Goal: Information Seeking & Learning: Compare options

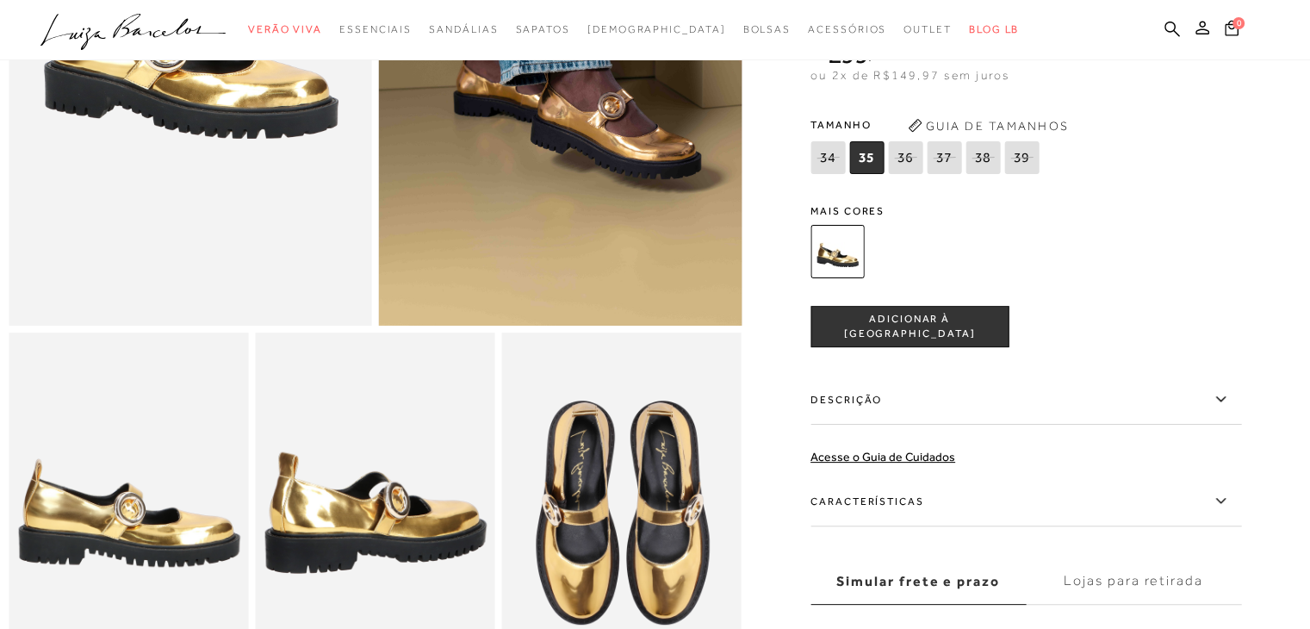
scroll to position [258, 0]
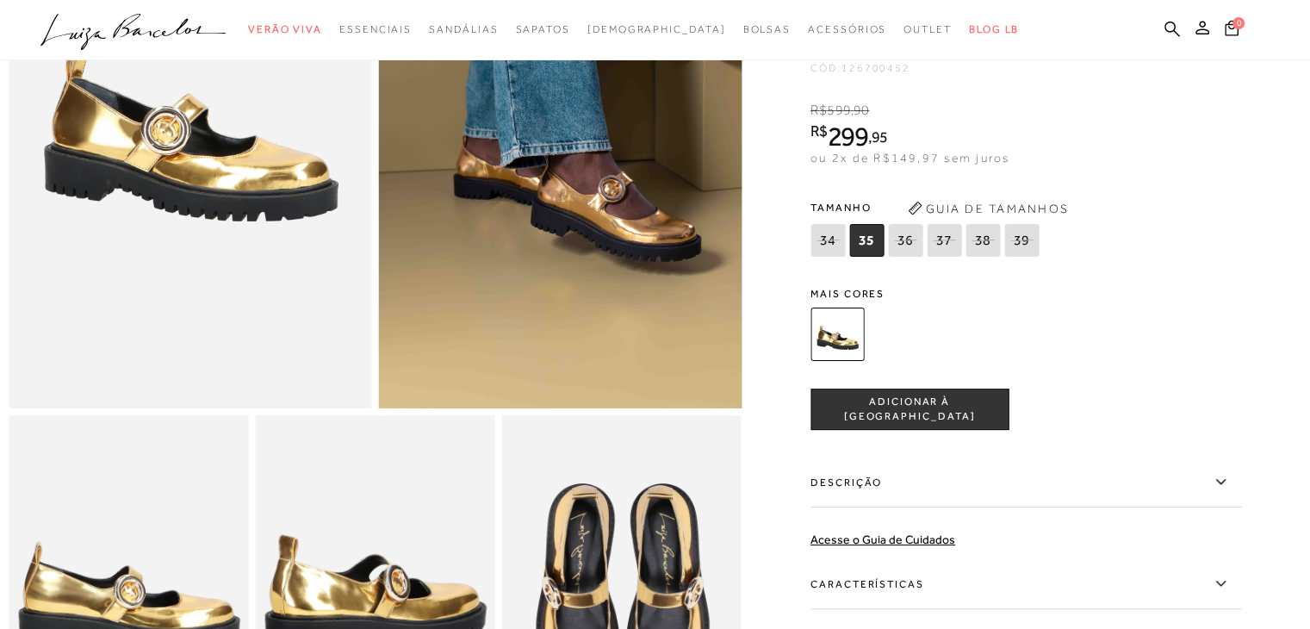
click at [909, 251] on icon at bounding box center [905, 240] width 24 height 22
select select
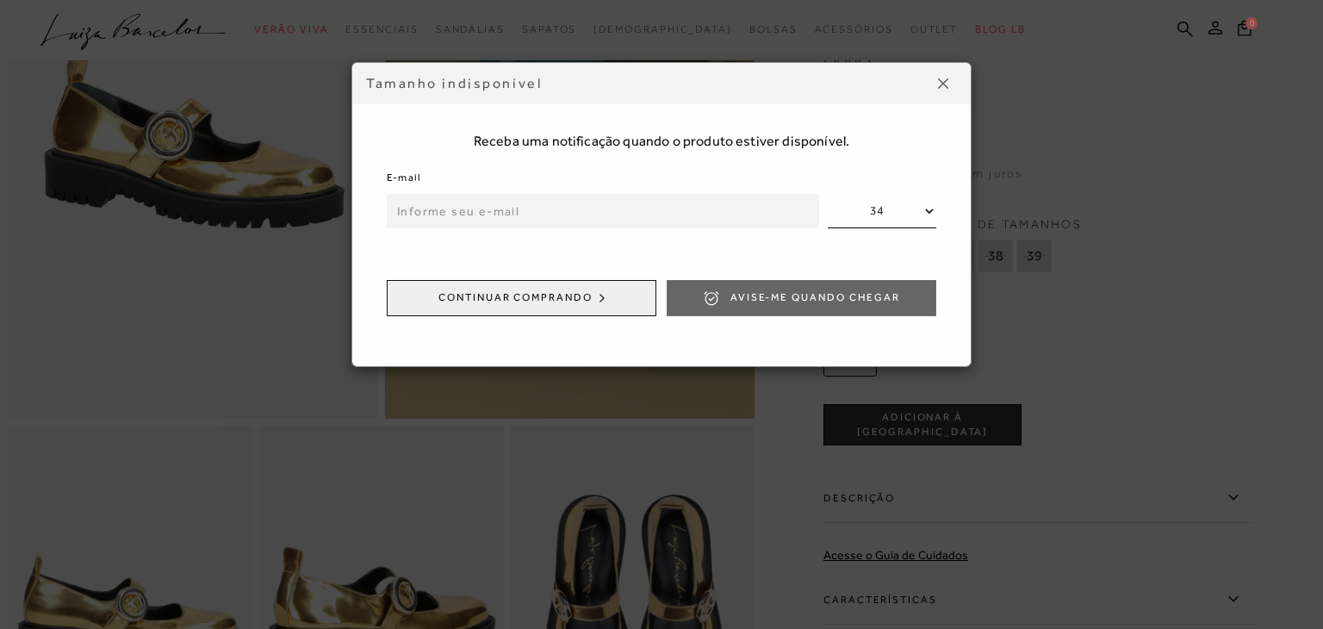
click at [942, 80] on img at bounding box center [943, 83] width 10 height 10
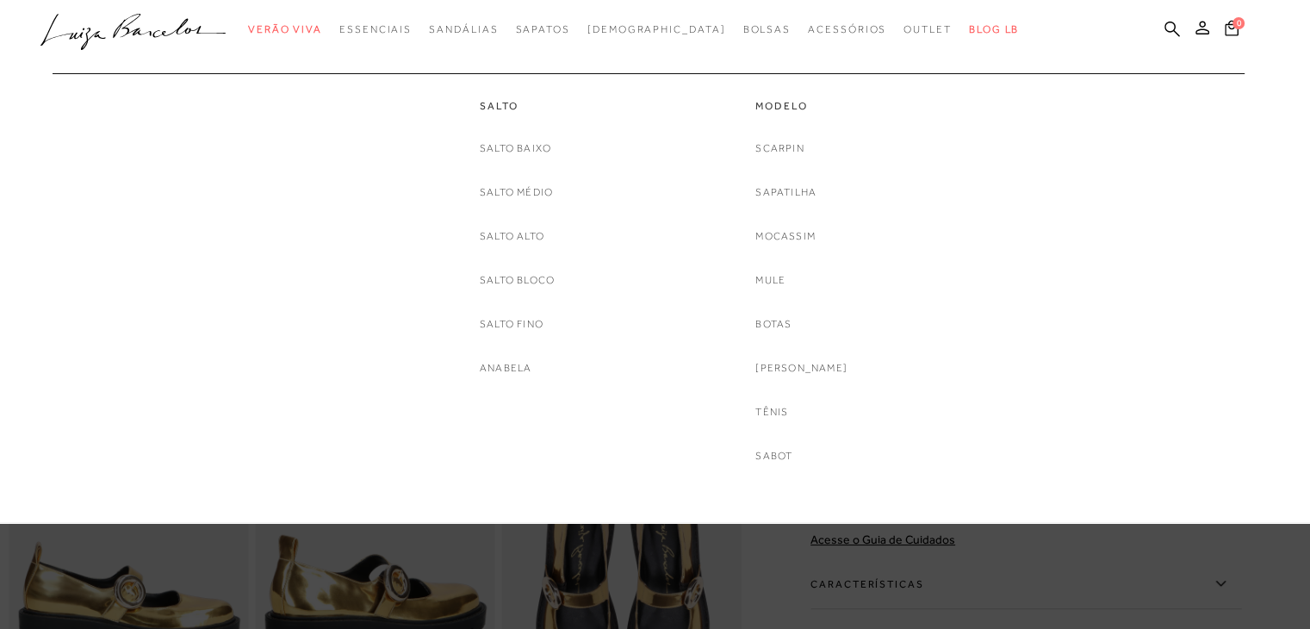
click at [530, 146] on link "Salto Baixo" at bounding box center [515, 149] width 71 height 18
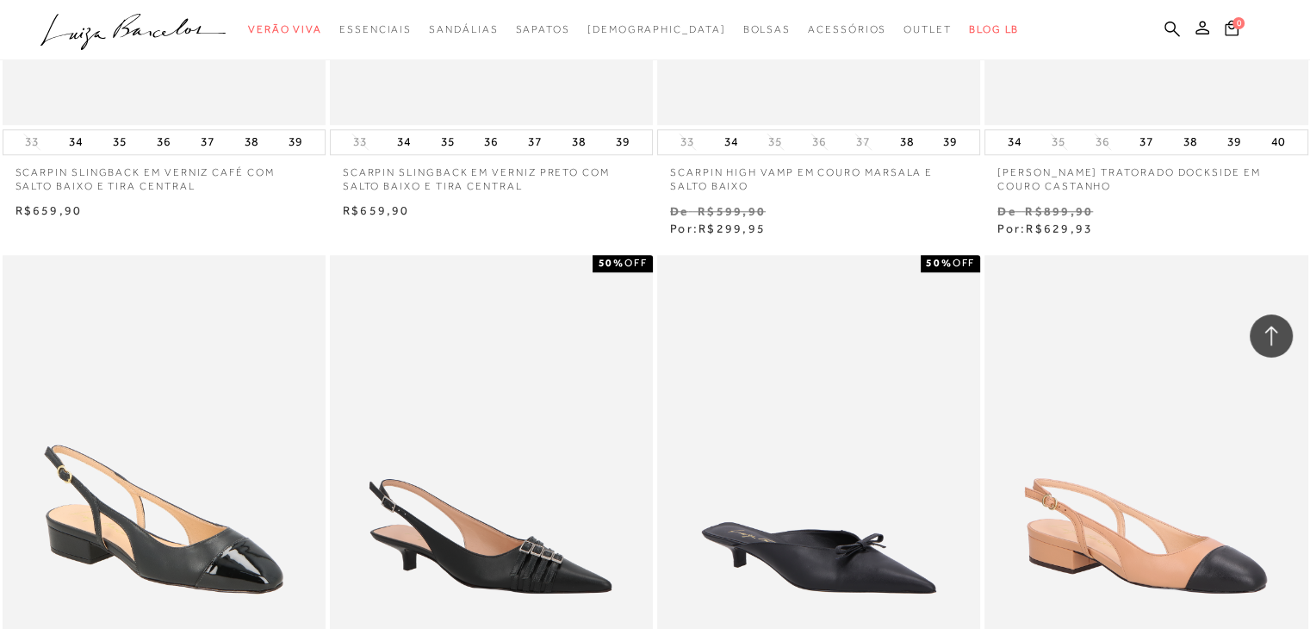
scroll to position [1378, 0]
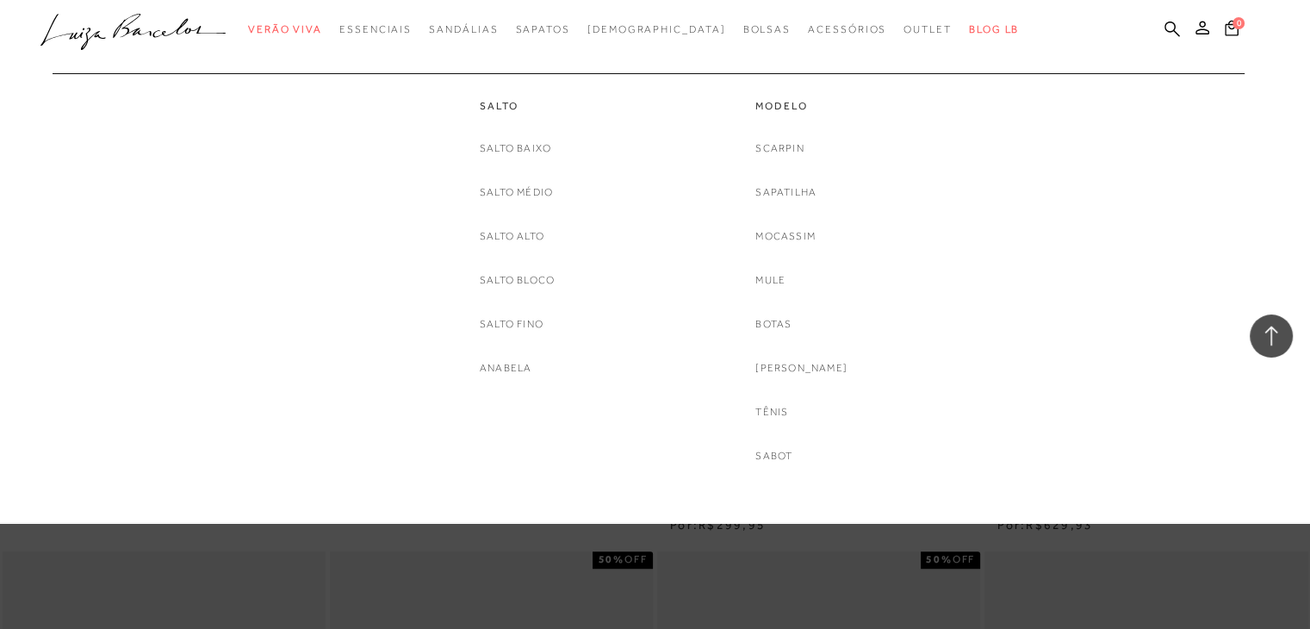
click at [496, 367] on link "Anabela" at bounding box center [506, 368] width 52 height 18
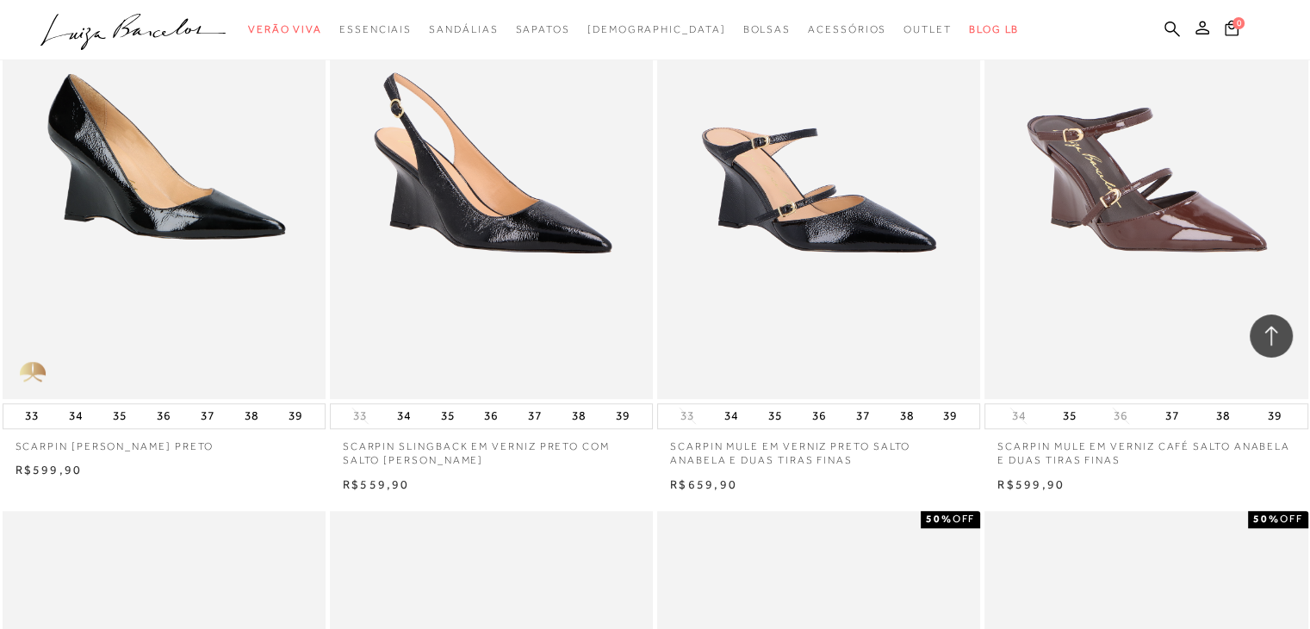
scroll to position [861, 0]
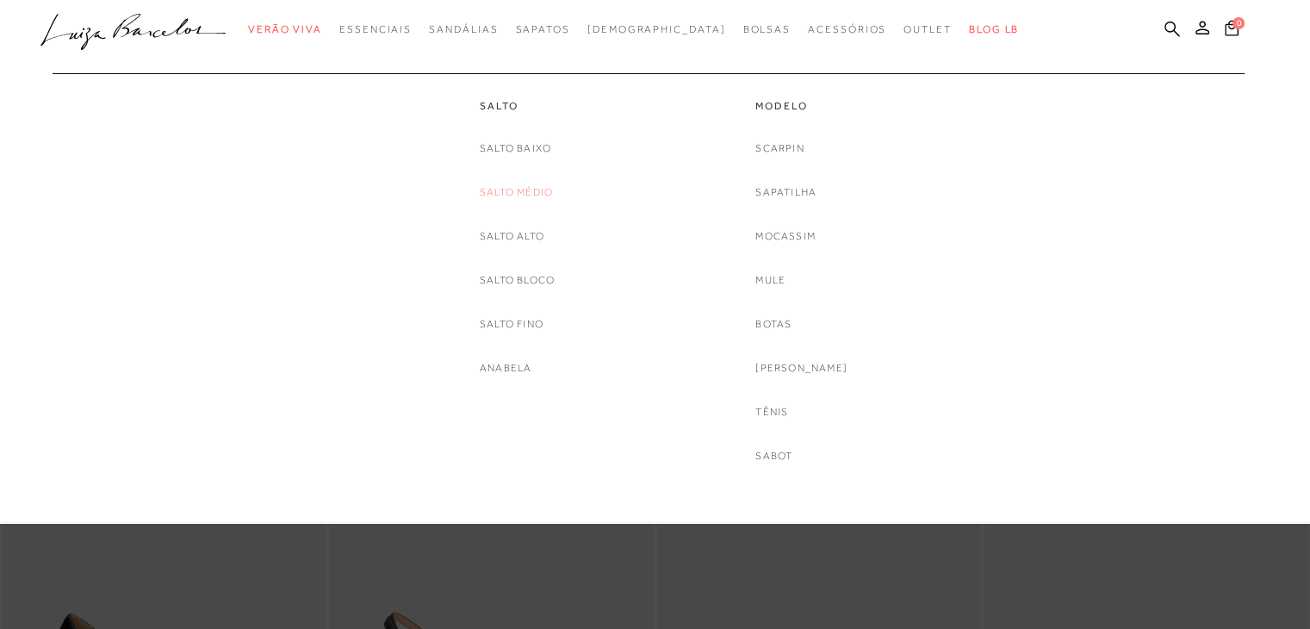
click at [541, 190] on link "Salto Médio" at bounding box center [516, 192] width 73 height 18
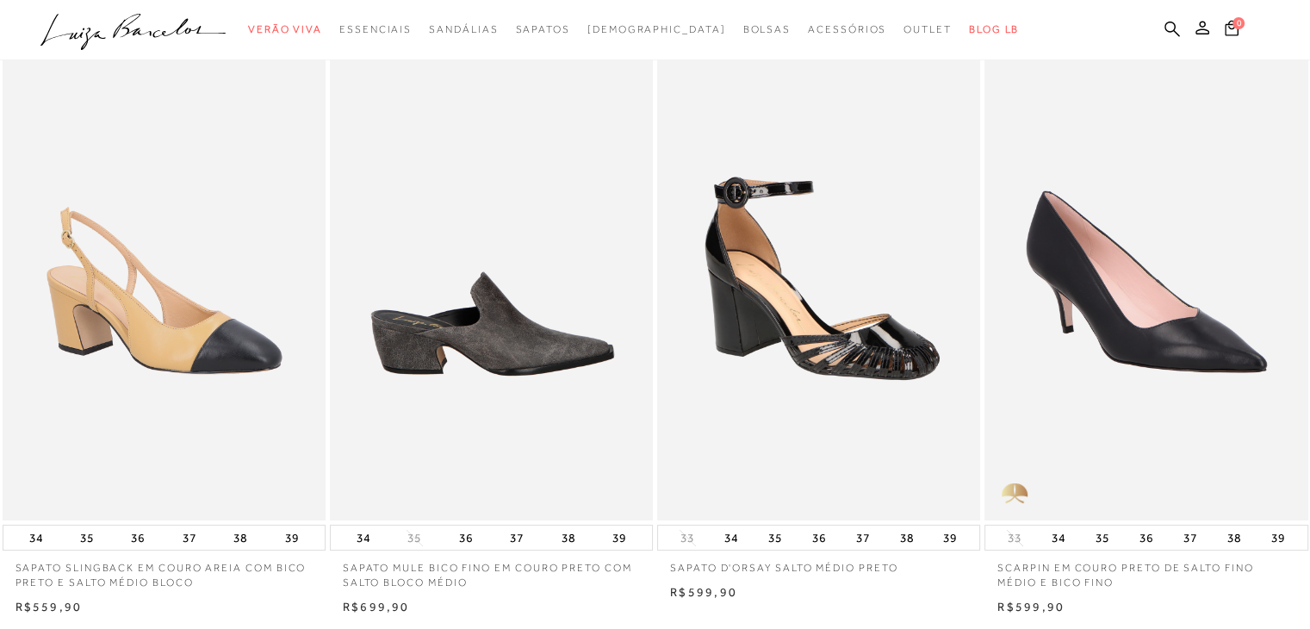
scroll to position [86, 0]
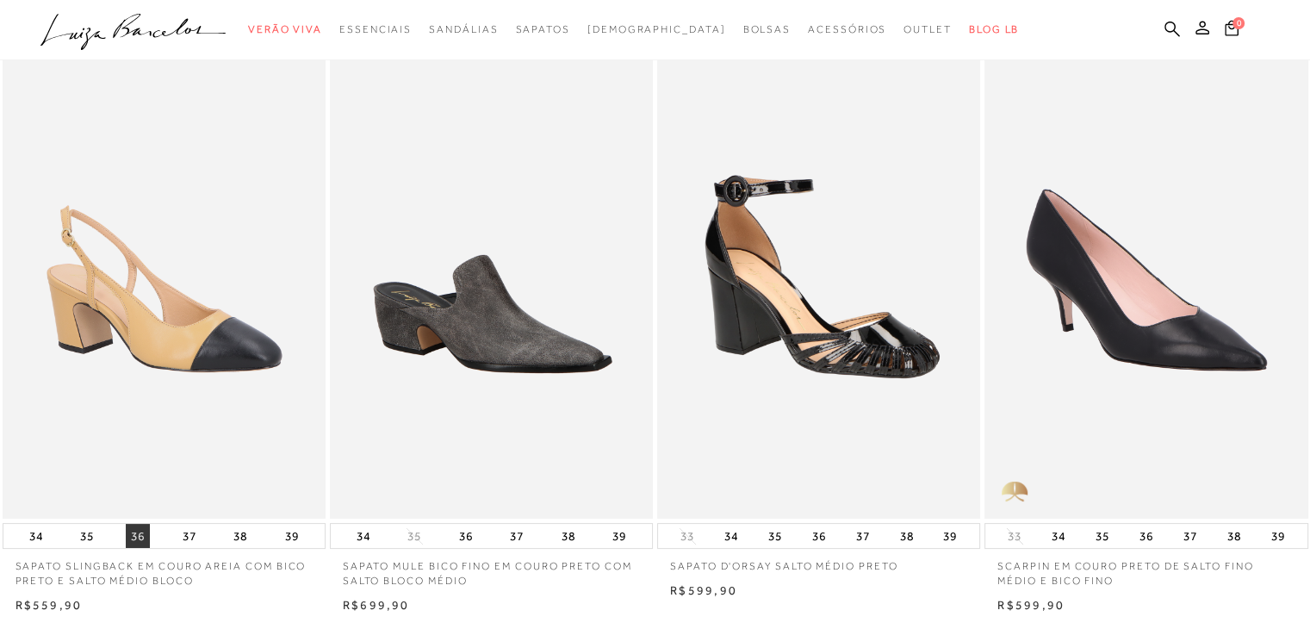
click at [134, 531] on button "36" at bounding box center [138, 536] width 24 height 24
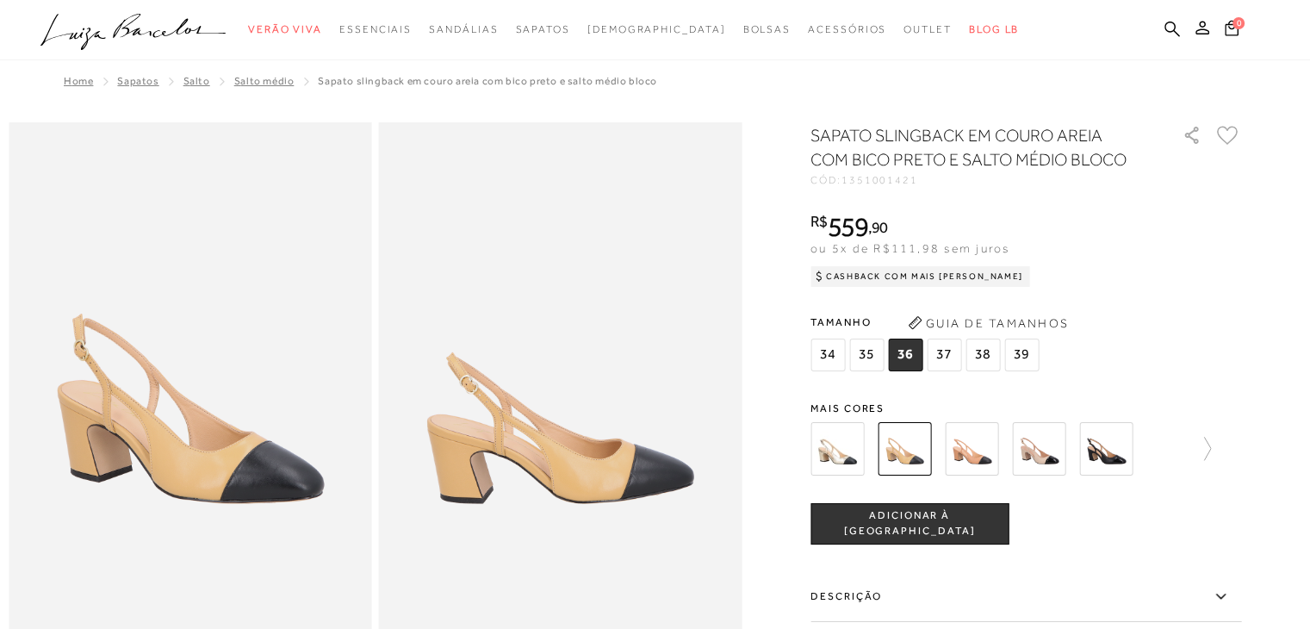
click at [834, 446] on img at bounding box center [836, 448] width 53 height 53
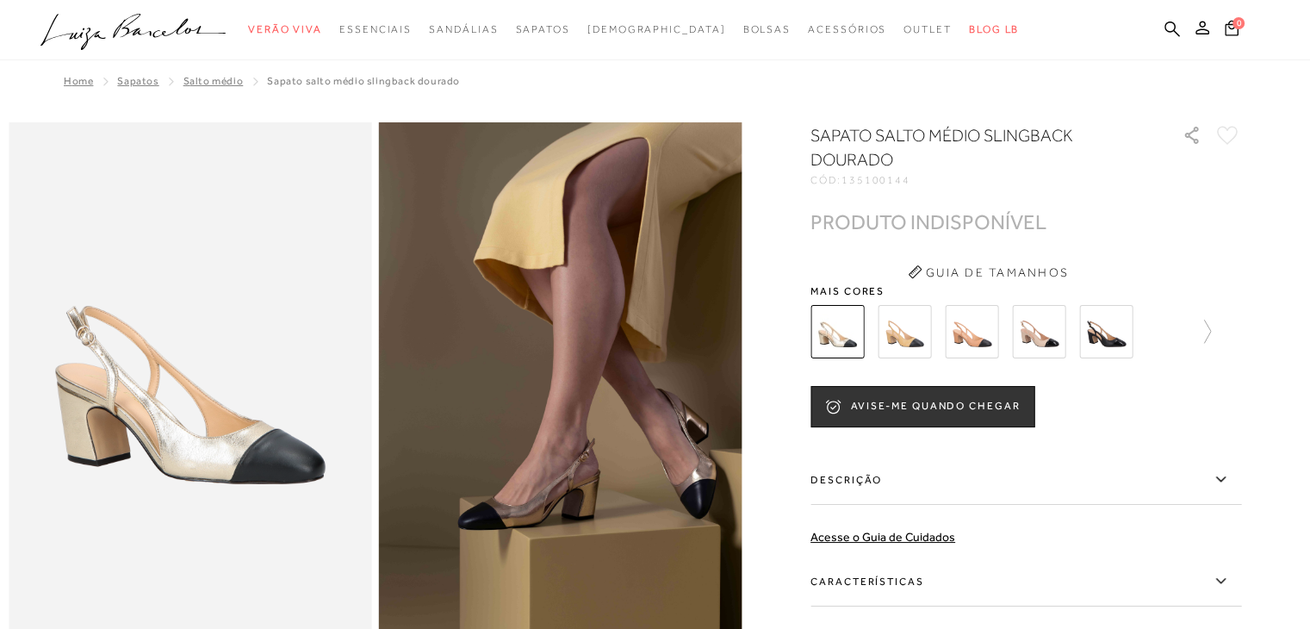
click at [915, 338] on img at bounding box center [904, 331] width 53 height 53
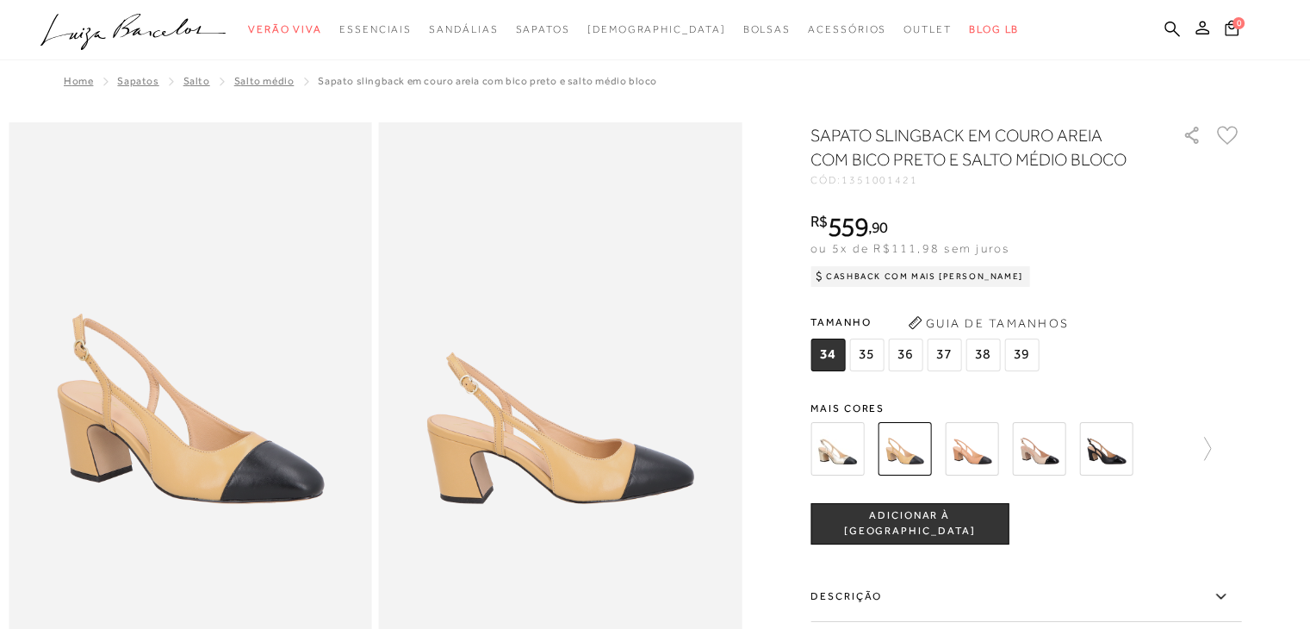
click at [985, 456] on img at bounding box center [971, 448] width 53 height 53
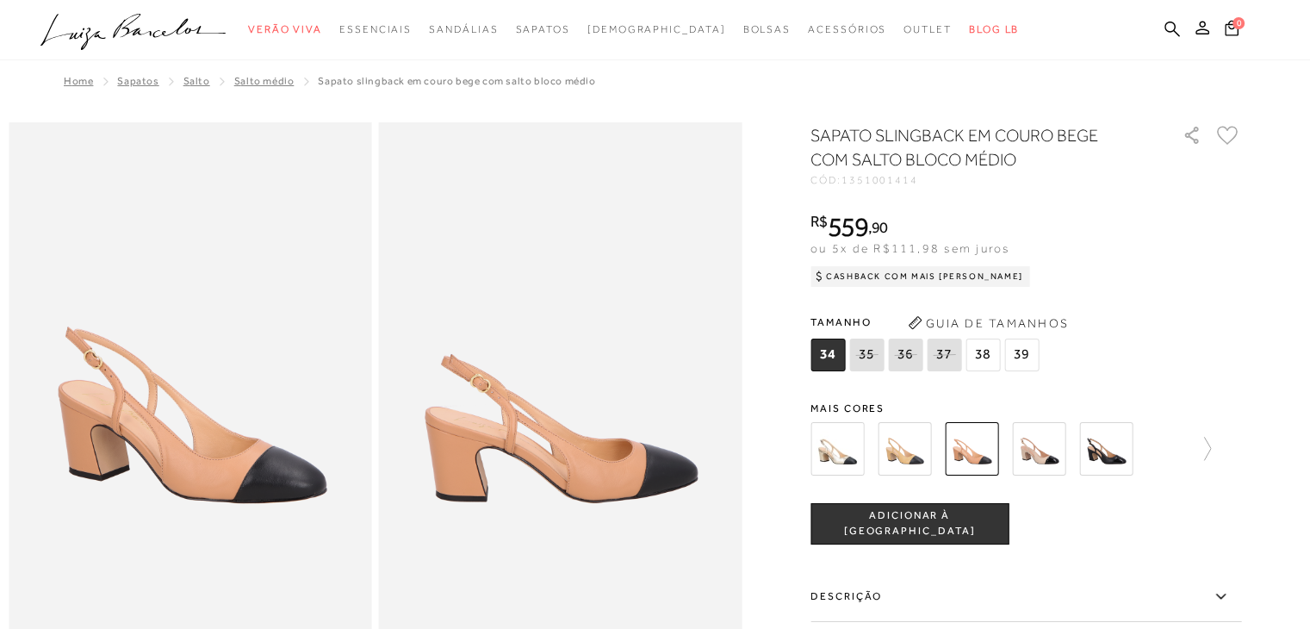
click at [1044, 450] on img at bounding box center [1038, 448] width 53 height 53
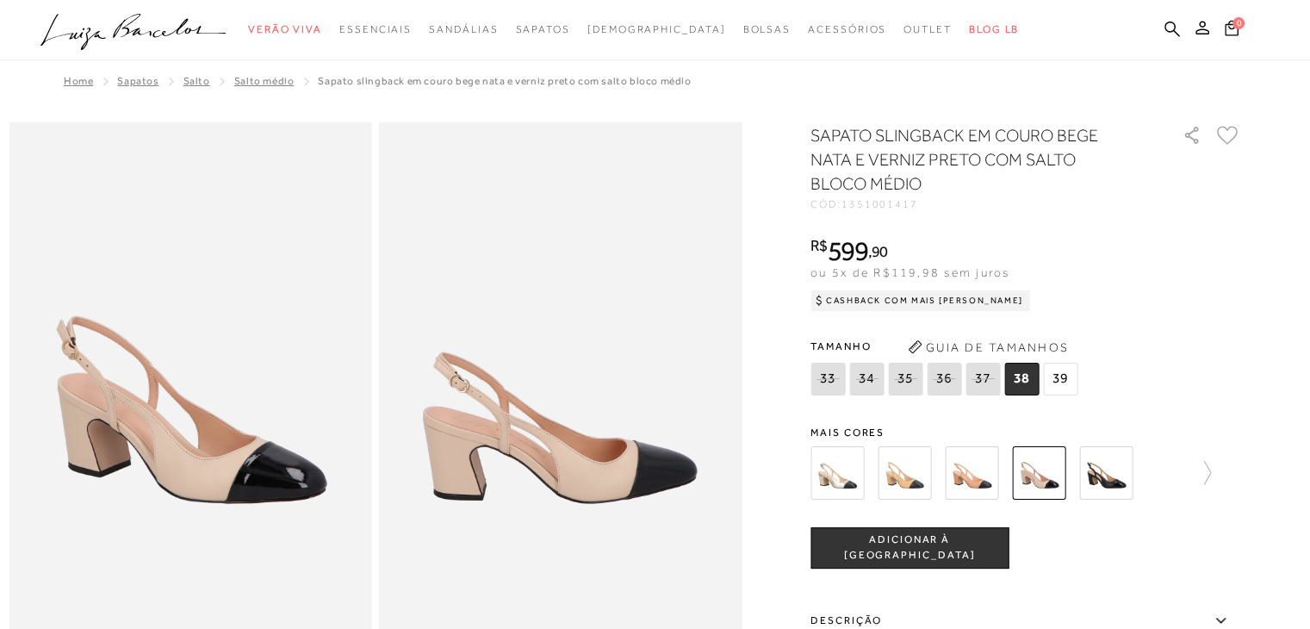
click at [1112, 480] on img at bounding box center [1105, 472] width 53 height 53
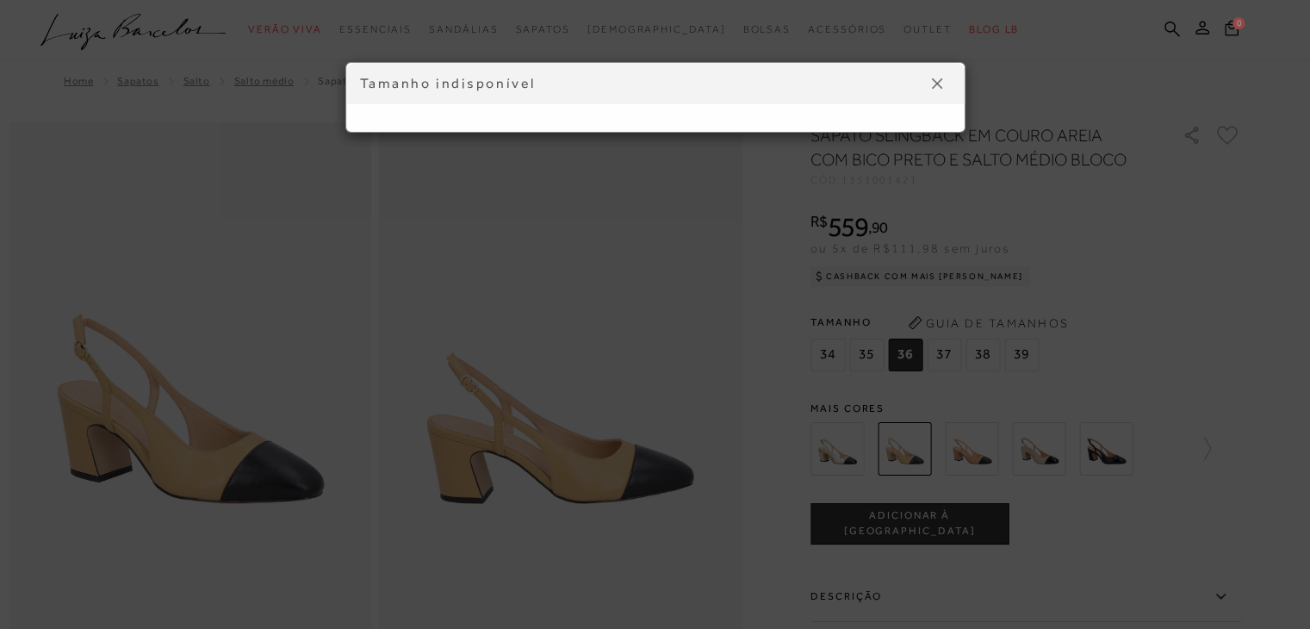
scroll to position [86, 0]
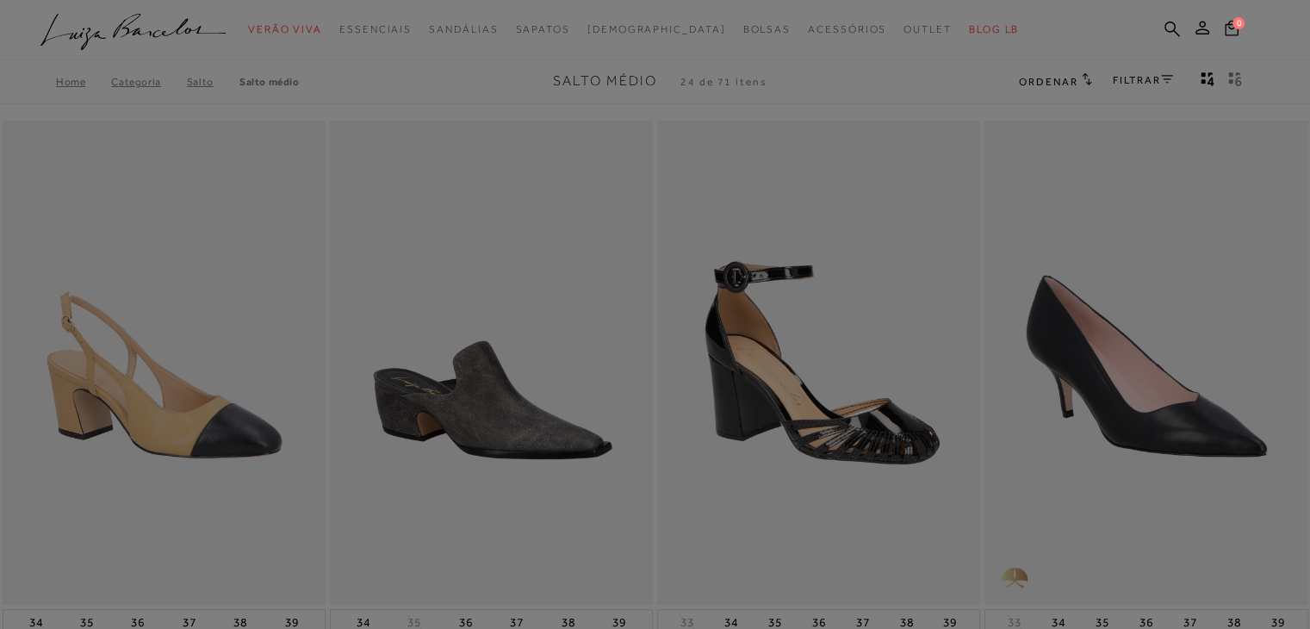
click at [898, 133] on div at bounding box center [655, 314] width 1310 height 629
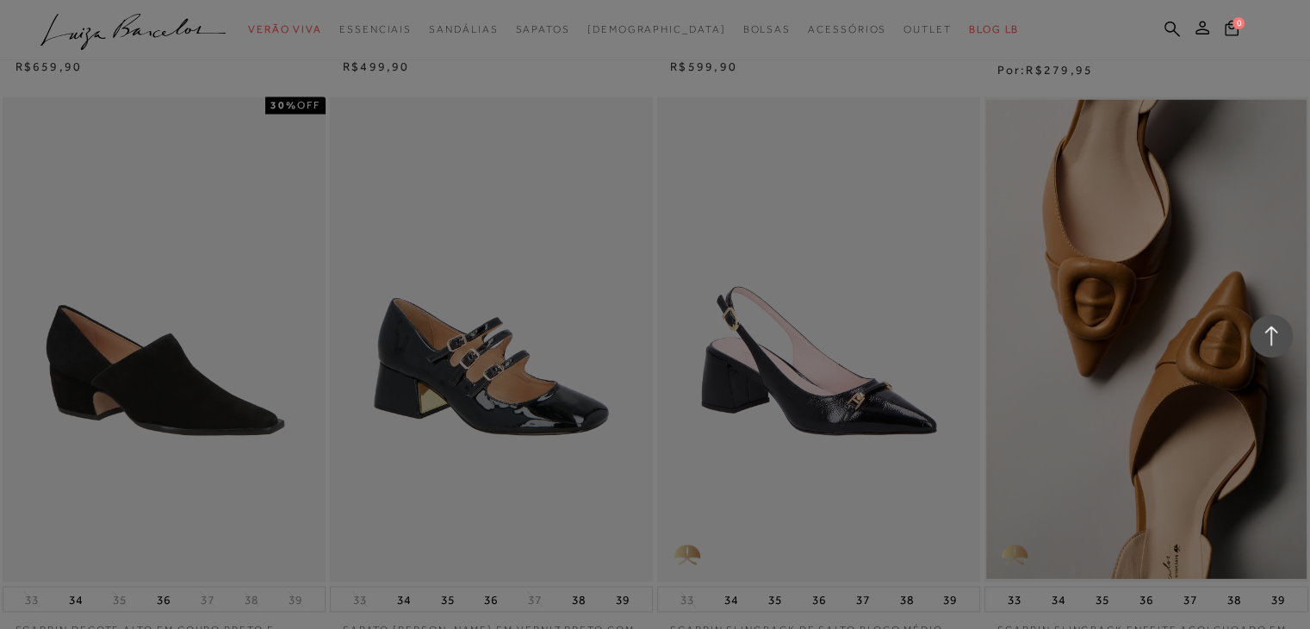
scroll to position [3100, 0]
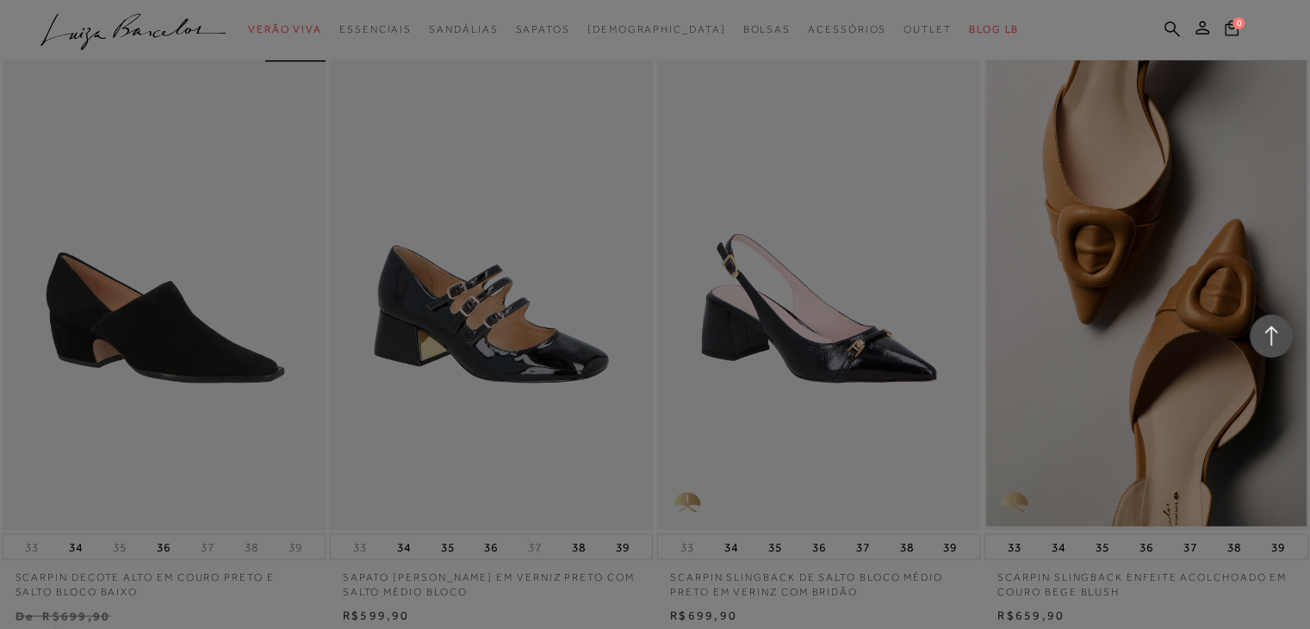
click at [527, 351] on div at bounding box center [655, 314] width 1310 height 629
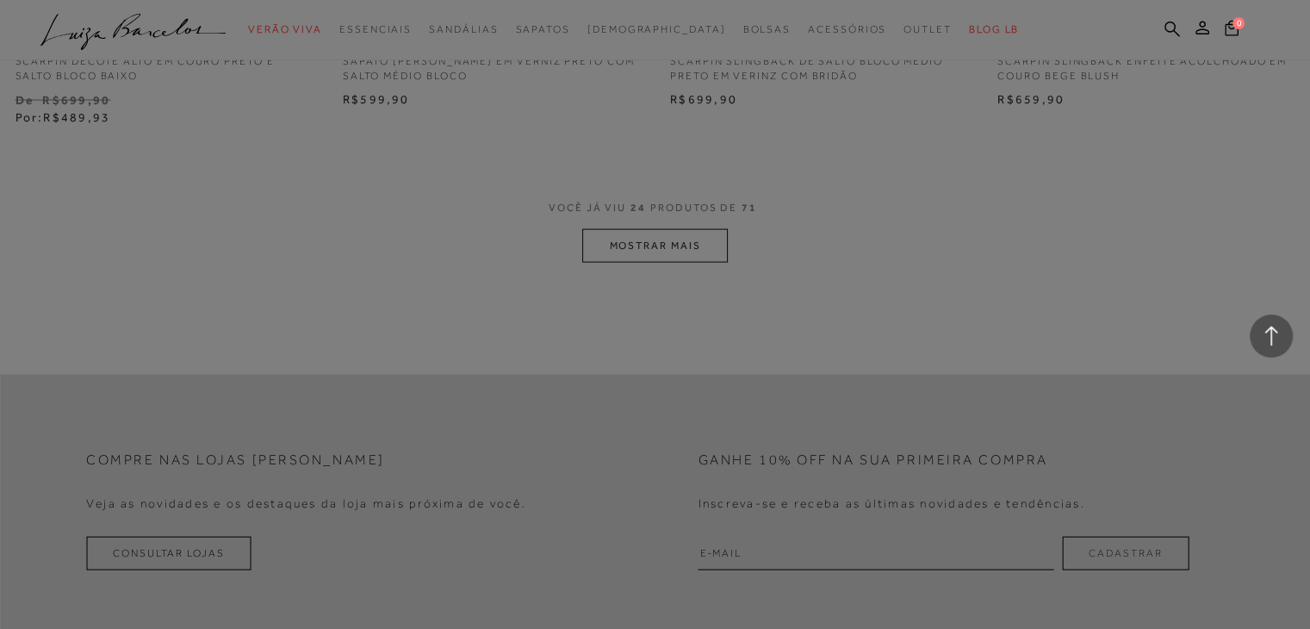
scroll to position [3617, 0]
click at [642, 244] on div at bounding box center [655, 314] width 1310 height 629
